Goal: Find specific page/section: Find specific page/section

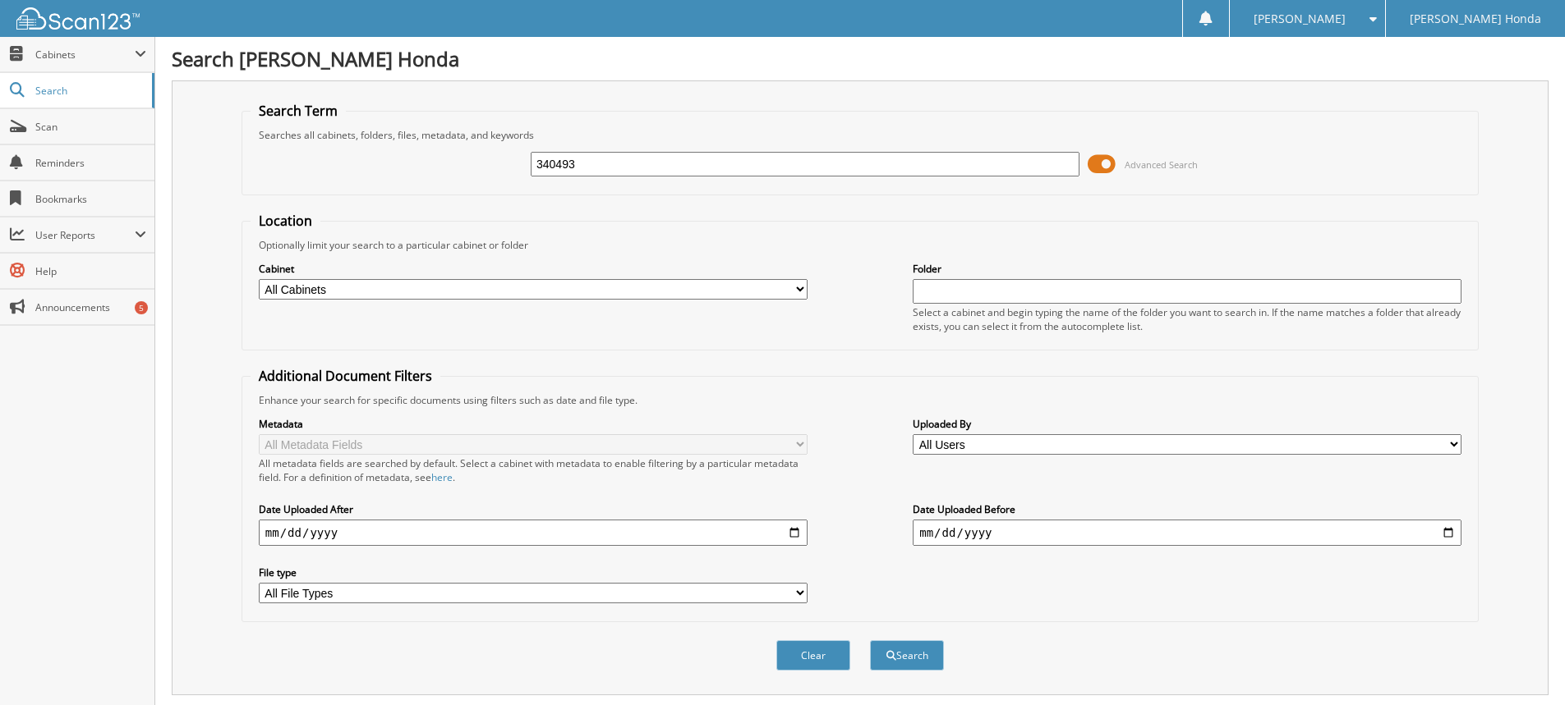
click at [743, 147] on div "340493 Advanced Search" at bounding box center [859, 164] width 1219 height 44
click at [738, 161] on input "340493" at bounding box center [805, 164] width 549 height 25
type input "3"
type input "351785"
click at [870, 641] on button "Search" at bounding box center [907, 656] width 74 height 30
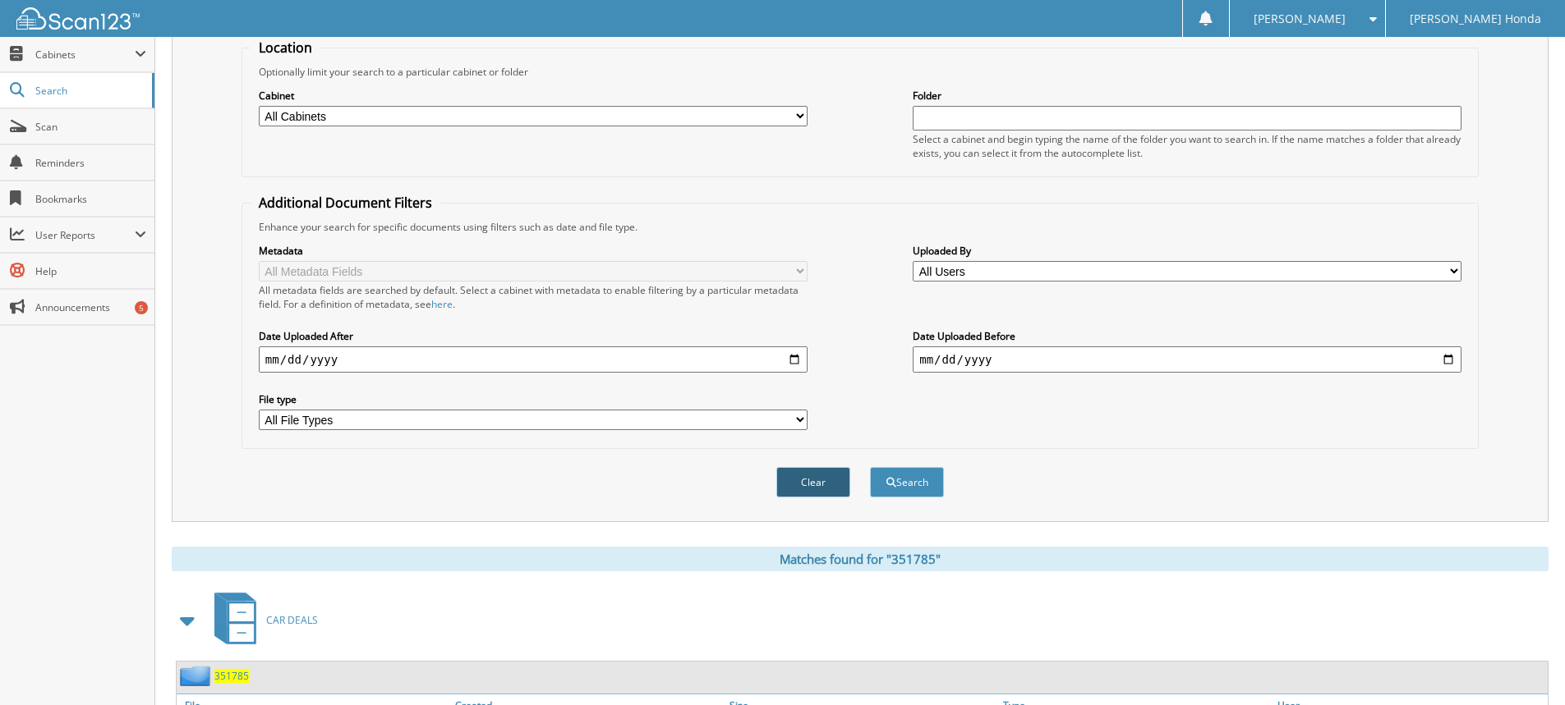
scroll to position [277, 0]
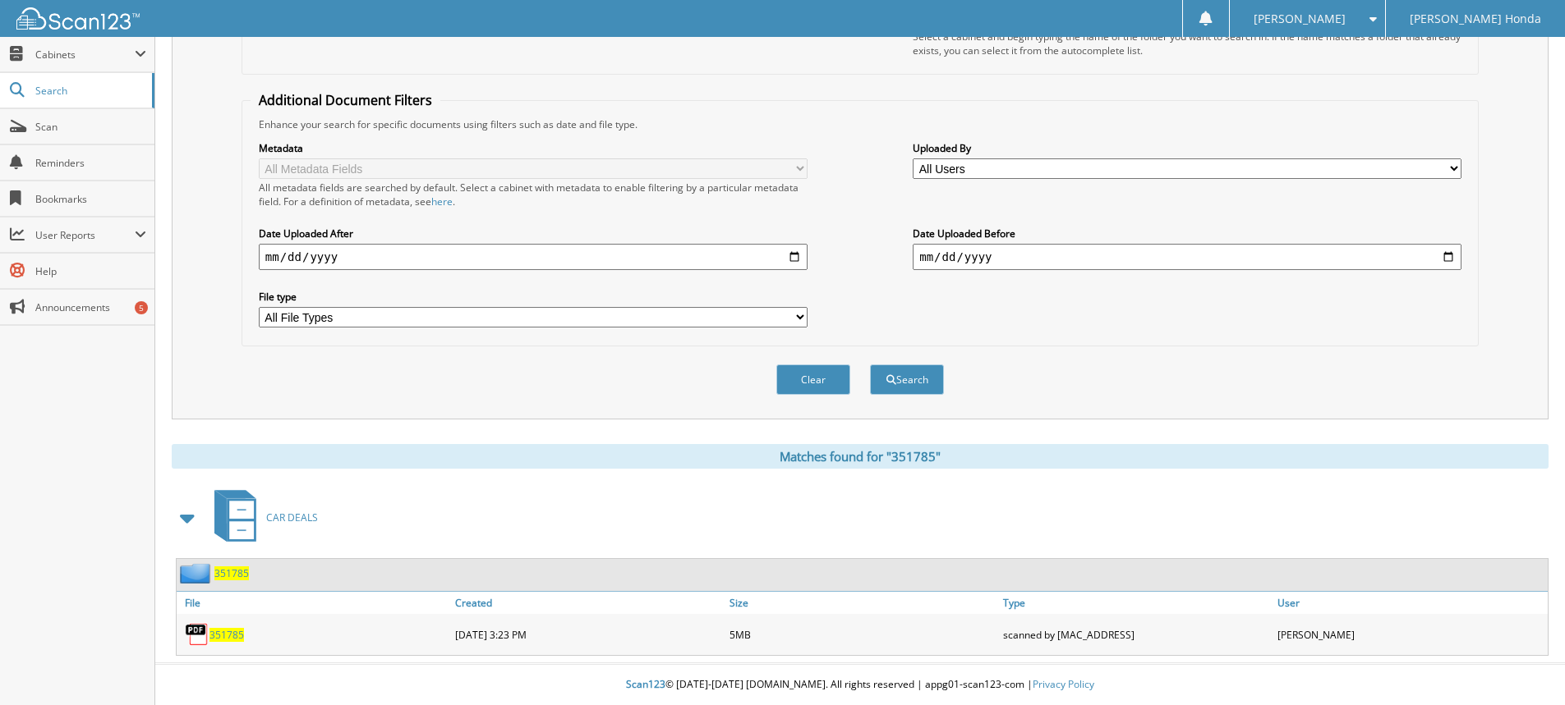
click at [230, 633] on span "351785" at bounding box center [226, 635] width 34 height 14
